Goal: Task Accomplishment & Management: Manage account settings

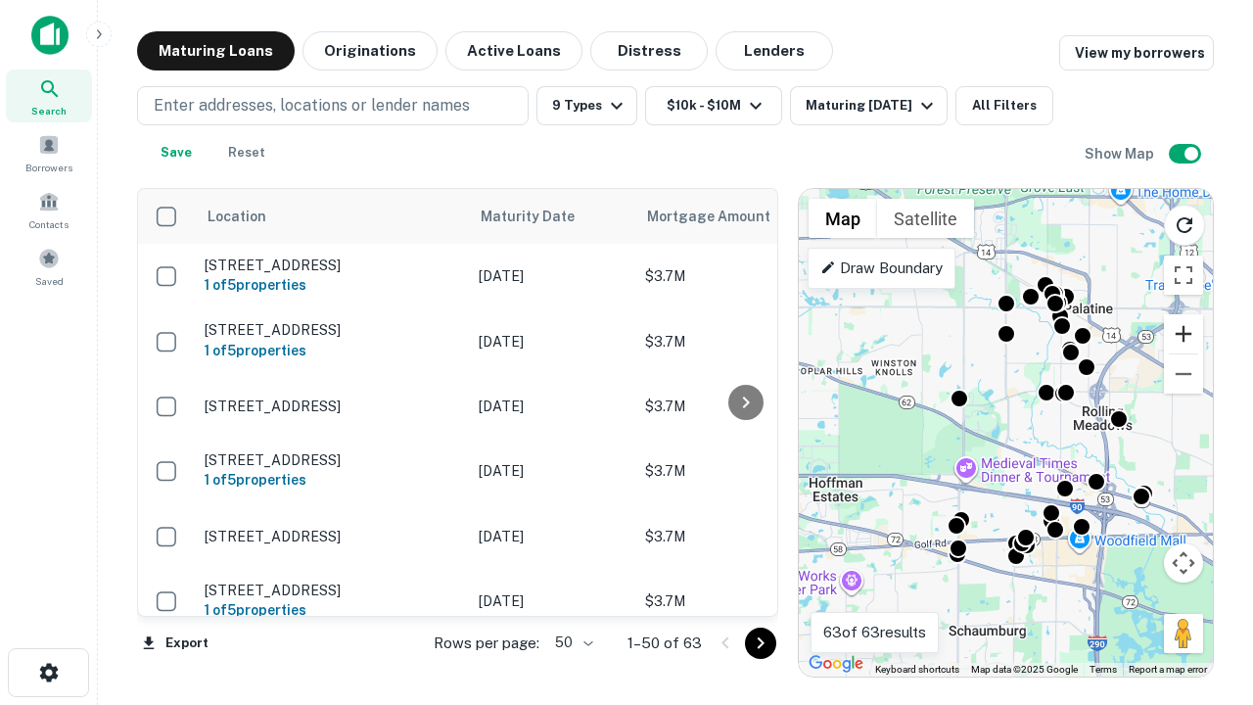
click at [1184, 334] on button "Zoom in" at bounding box center [1183, 333] width 39 height 39
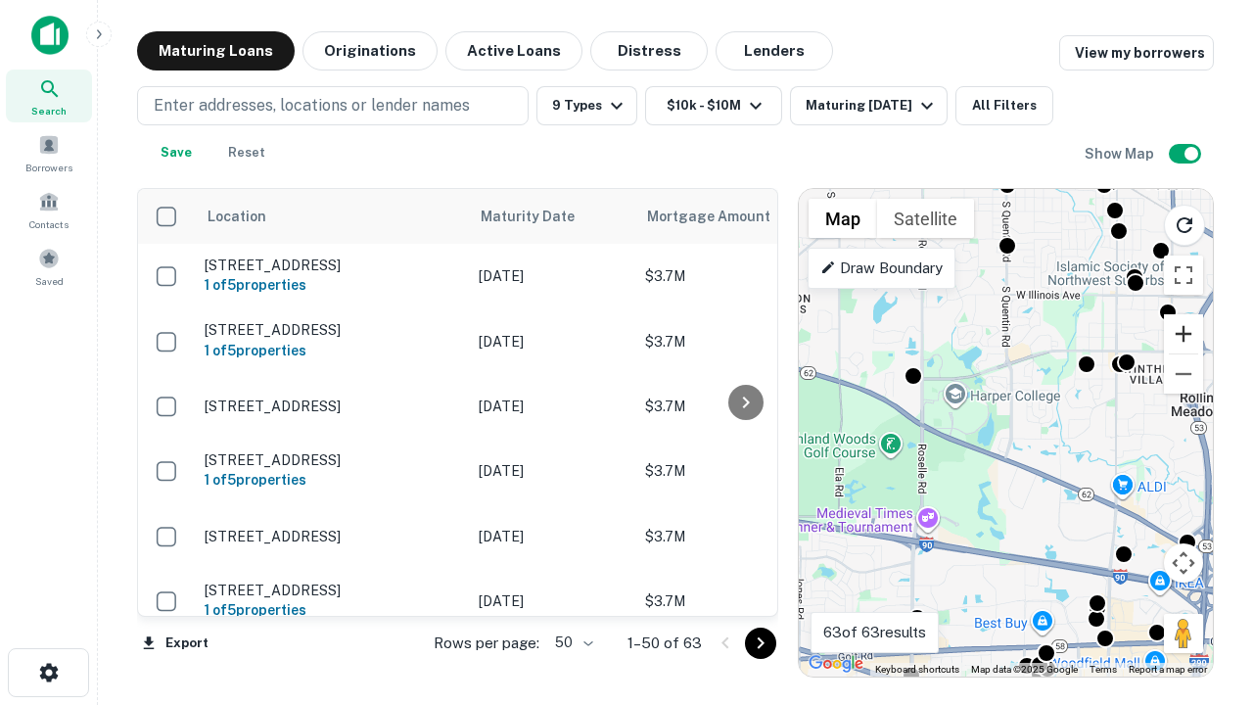
click at [1184, 334] on button "Zoom in" at bounding box center [1183, 333] width 39 height 39
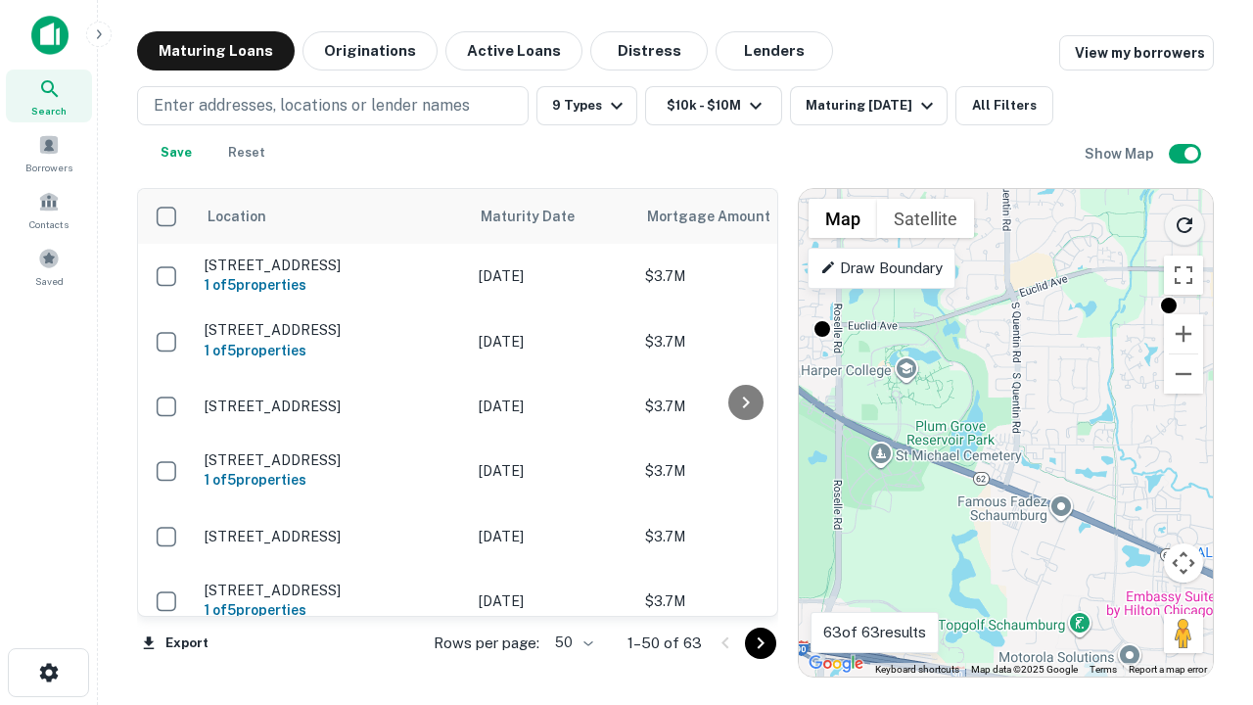
click at [1185, 221] on icon "Reload search area" at bounding box center [1185, 225] width 24 height 24
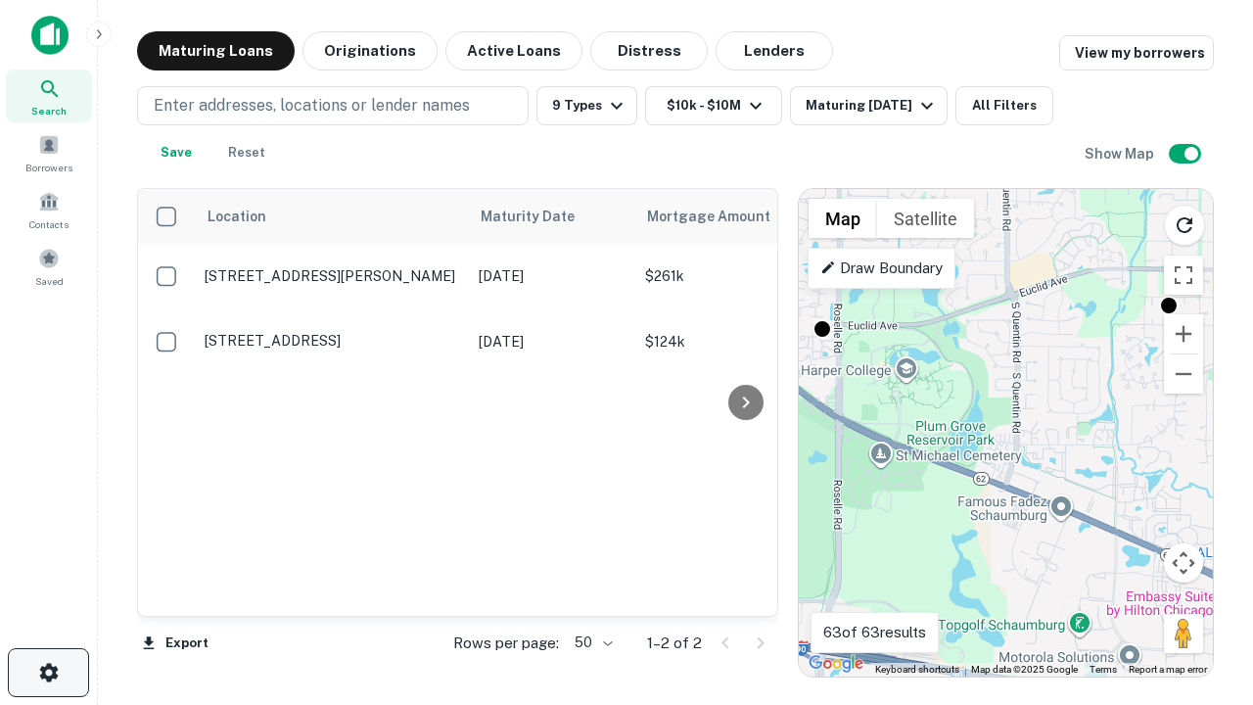
click at [48, 673] on icon "button" at bounding box center [49, 673] width 24 height 24
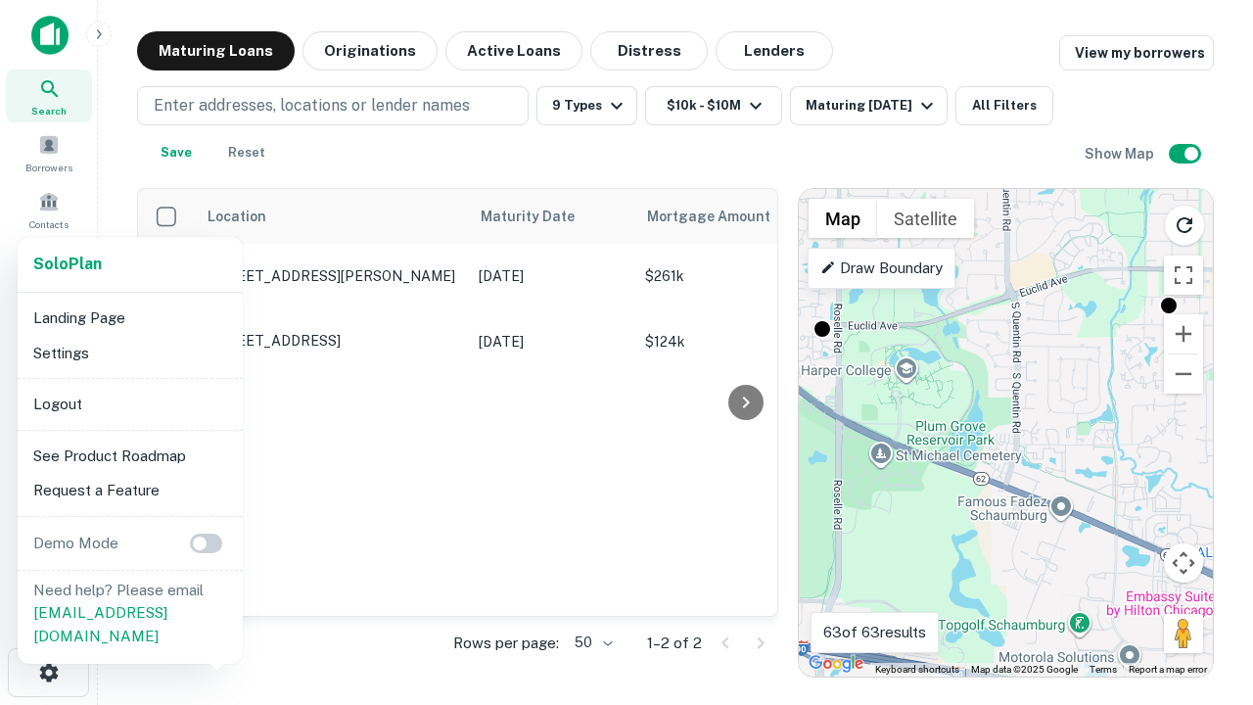
click at [129, 403] on li "Logout" at bounding box center [130, 404] width 210 height 35
